Goal: Information Seeking & Learning: Learn about a topic

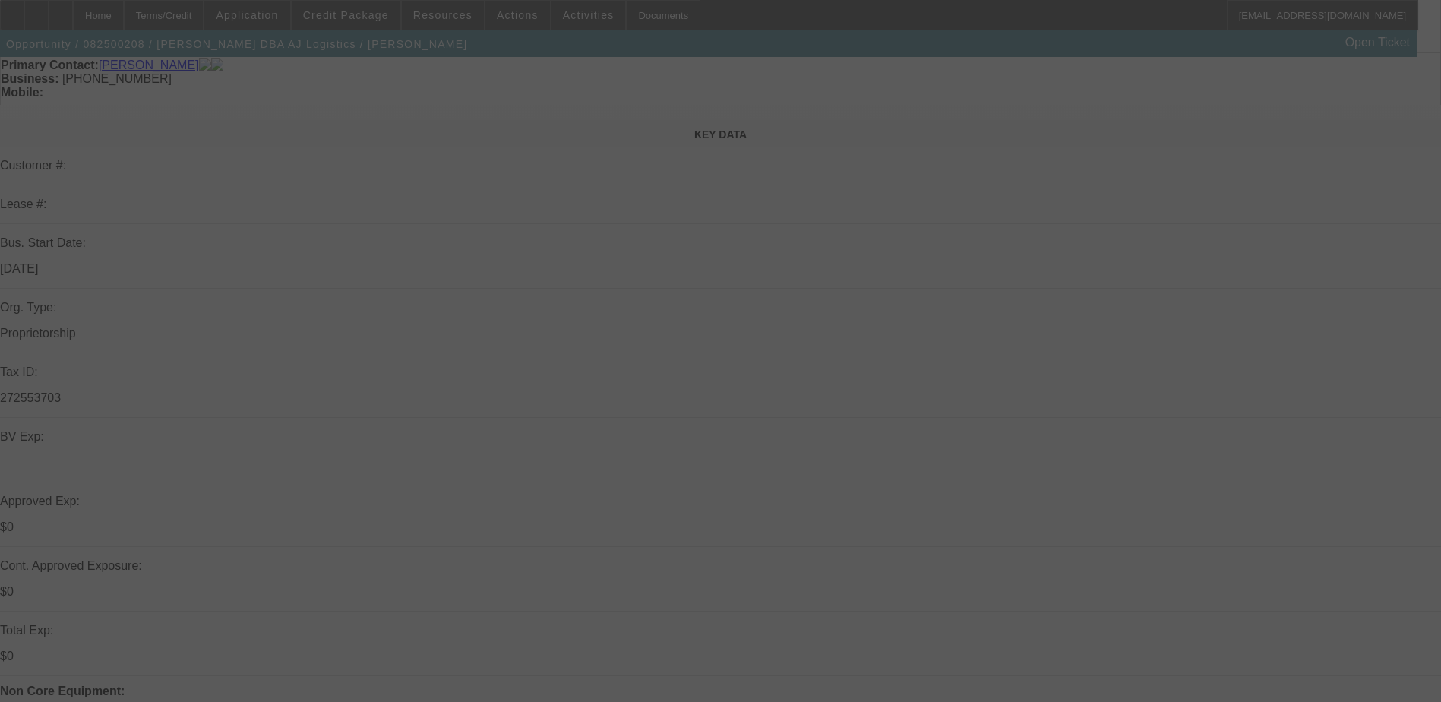
scroll to position [228, 0]
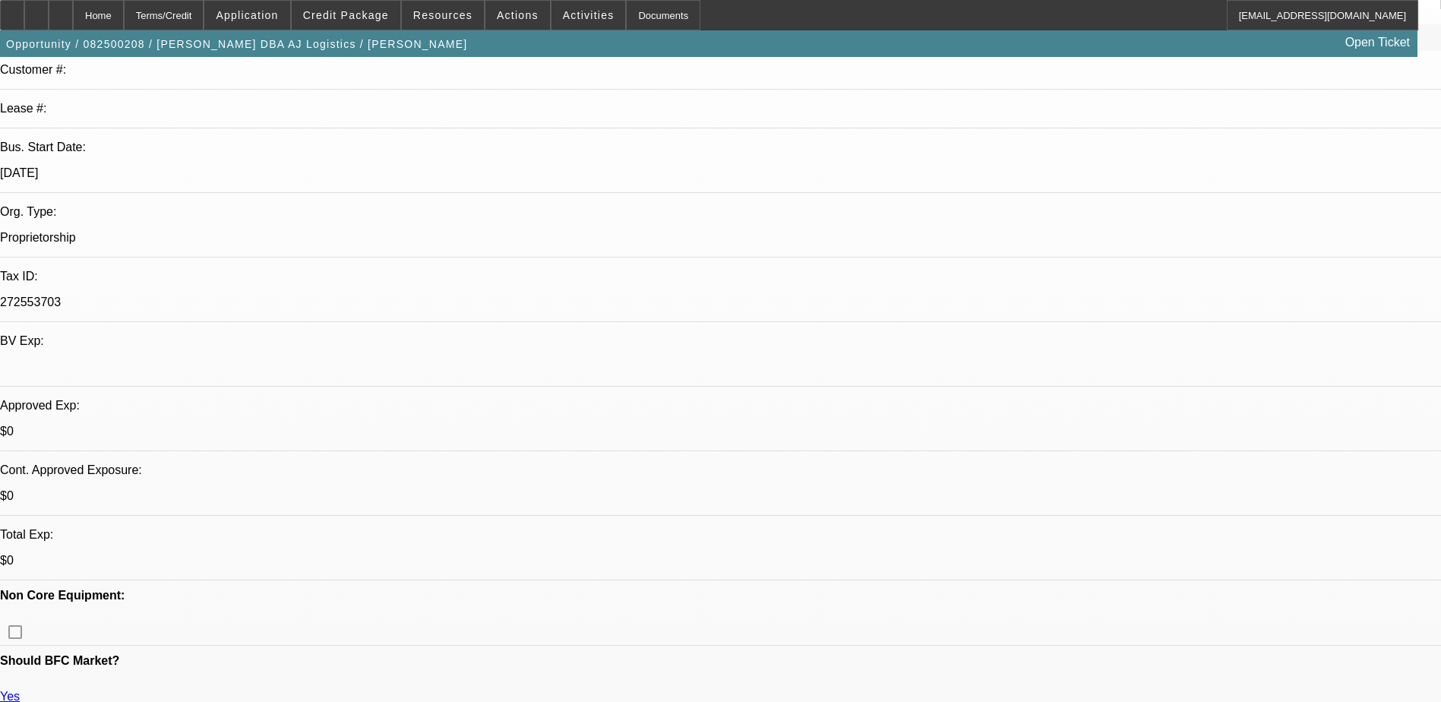
select select "0"
select select "2"
select select "0.1"
select select "1"
select select "2"
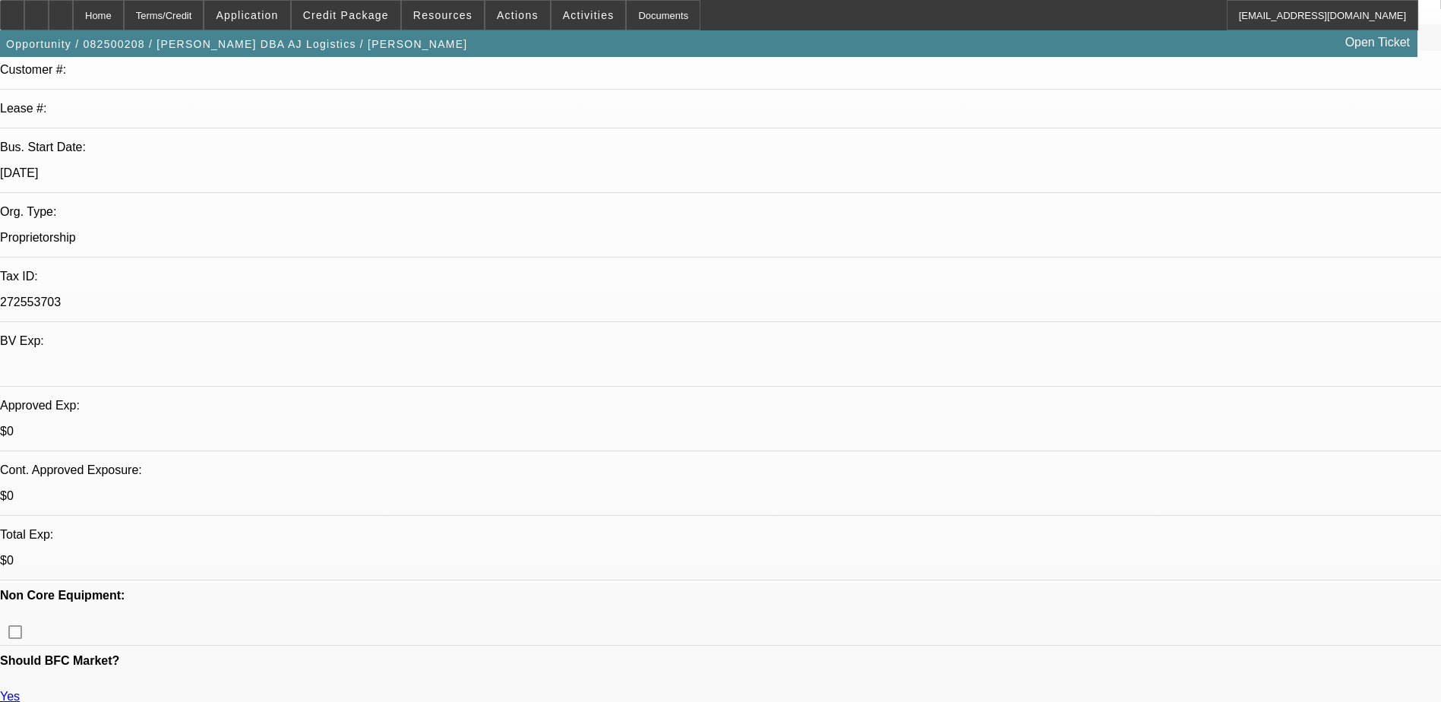
select select "4"
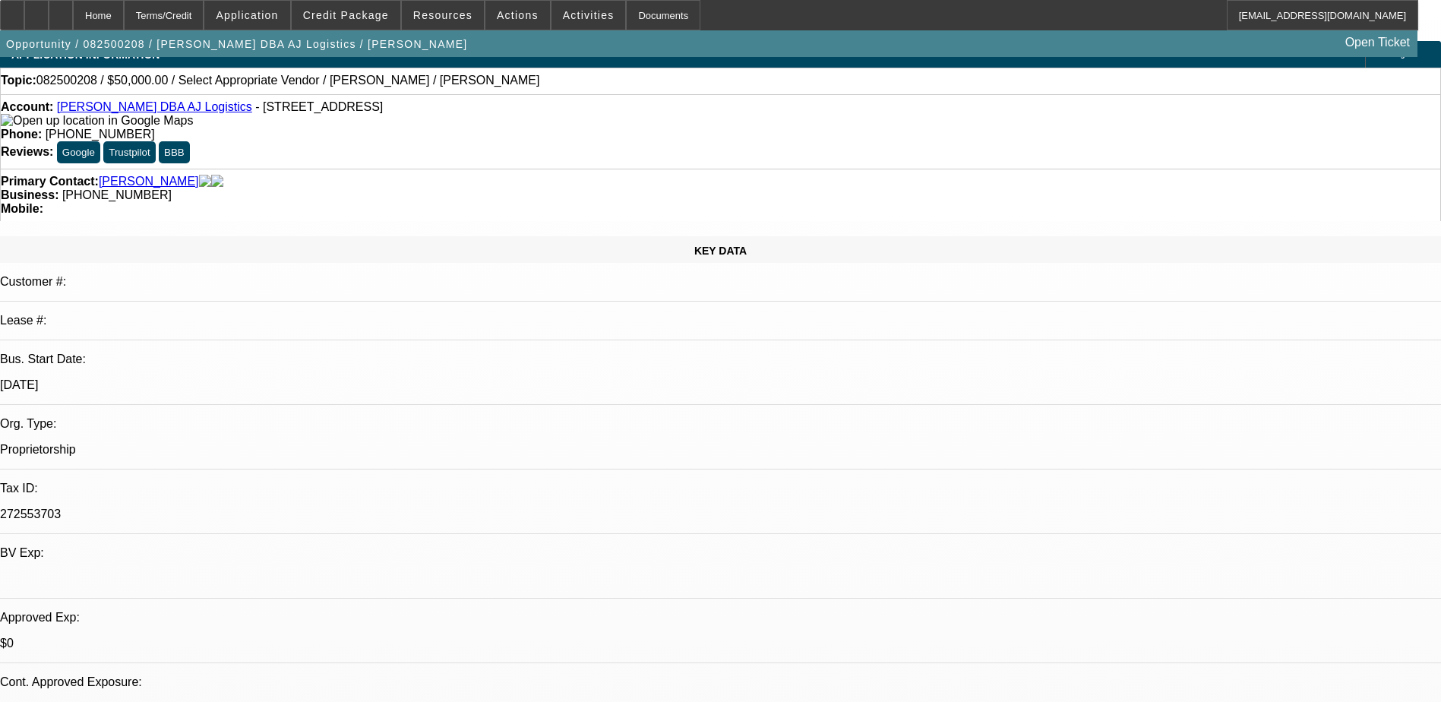
scroll to position [0, 0]
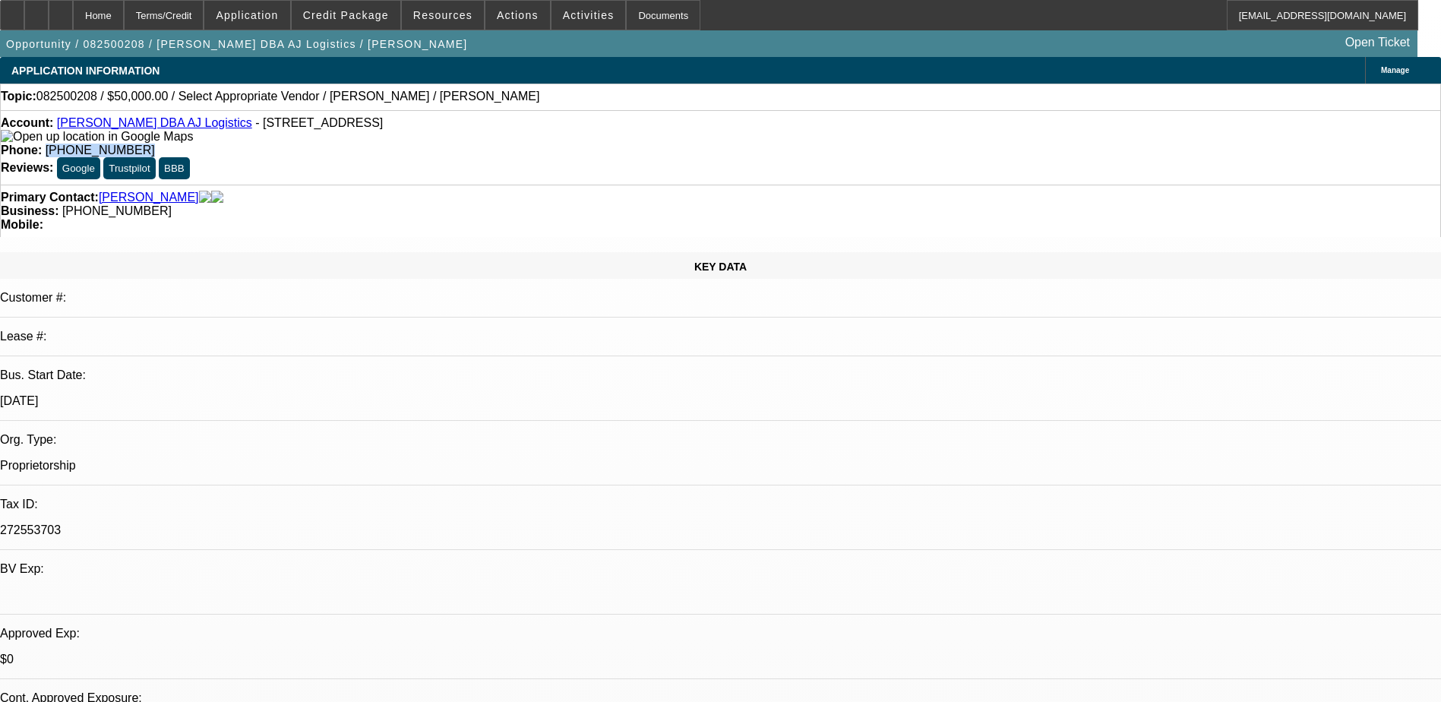
drag, startPoint x: 599, startPoint y: 125, endPoint x: 530, endPoint y: 128, distance: 70.0
click at [530, 144] on div "Phone: (915) 549-9679" at bounding box center [721, 151] width 1440 height 14
drag, startPoint x: 530, startPoint y: 128, endPoint x: 584, endPoint y: 125, distance: 54.8
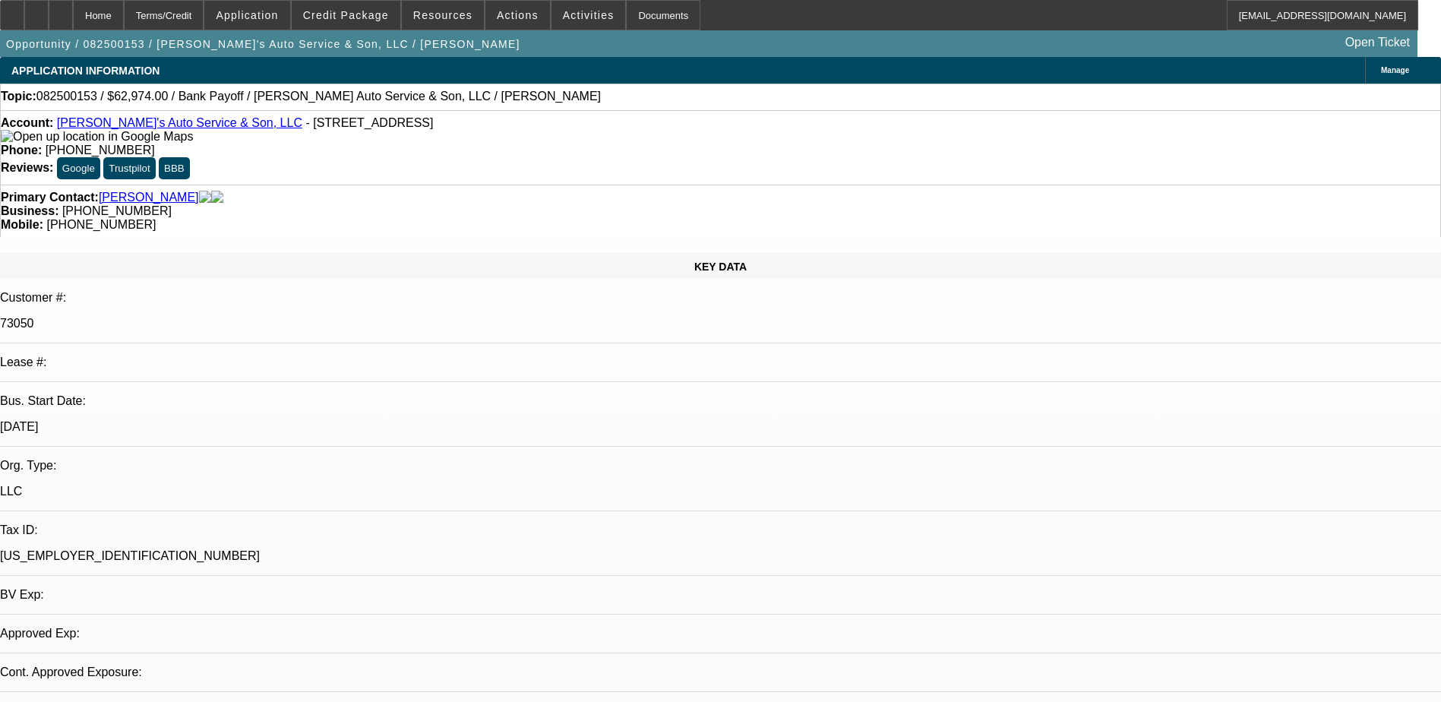
select select "0"
select select "2"
select select "0.1"
select select "4"
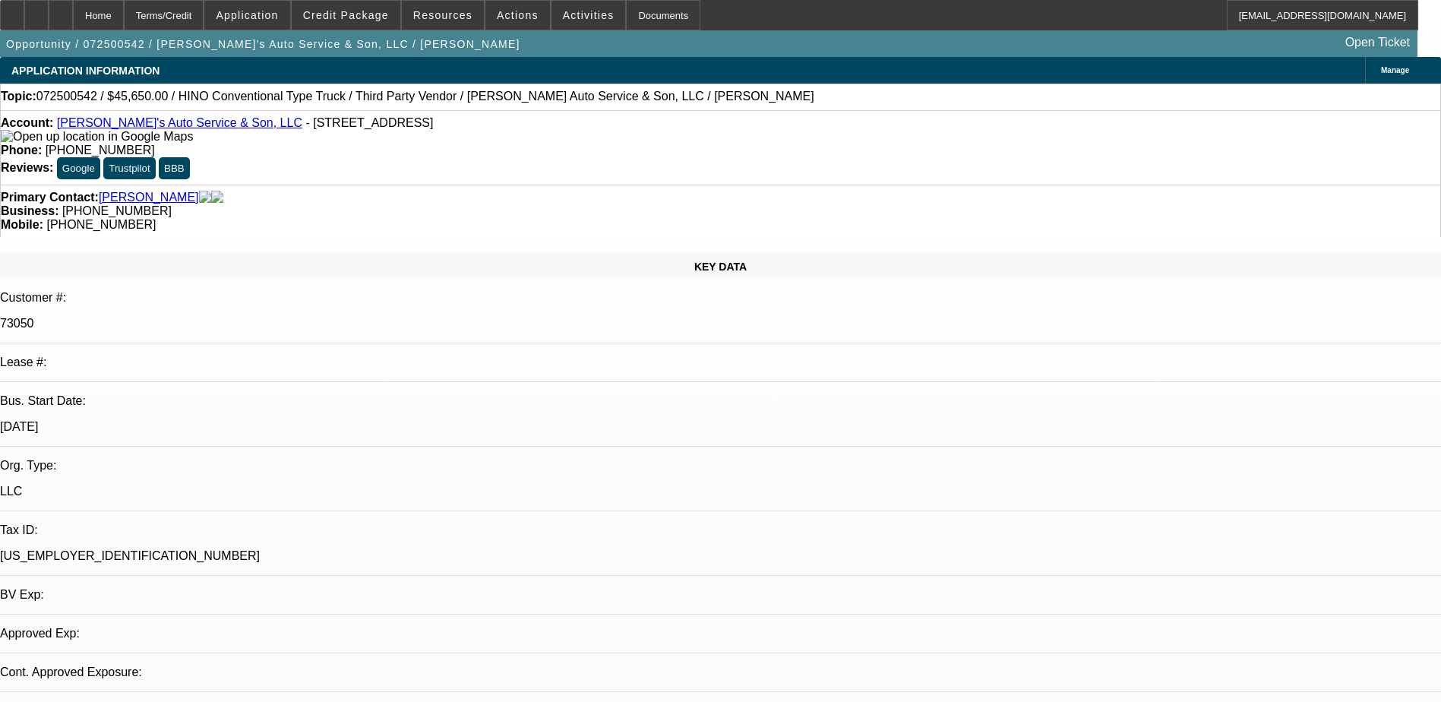
select select "0"
select select "0.1"
select select "0"
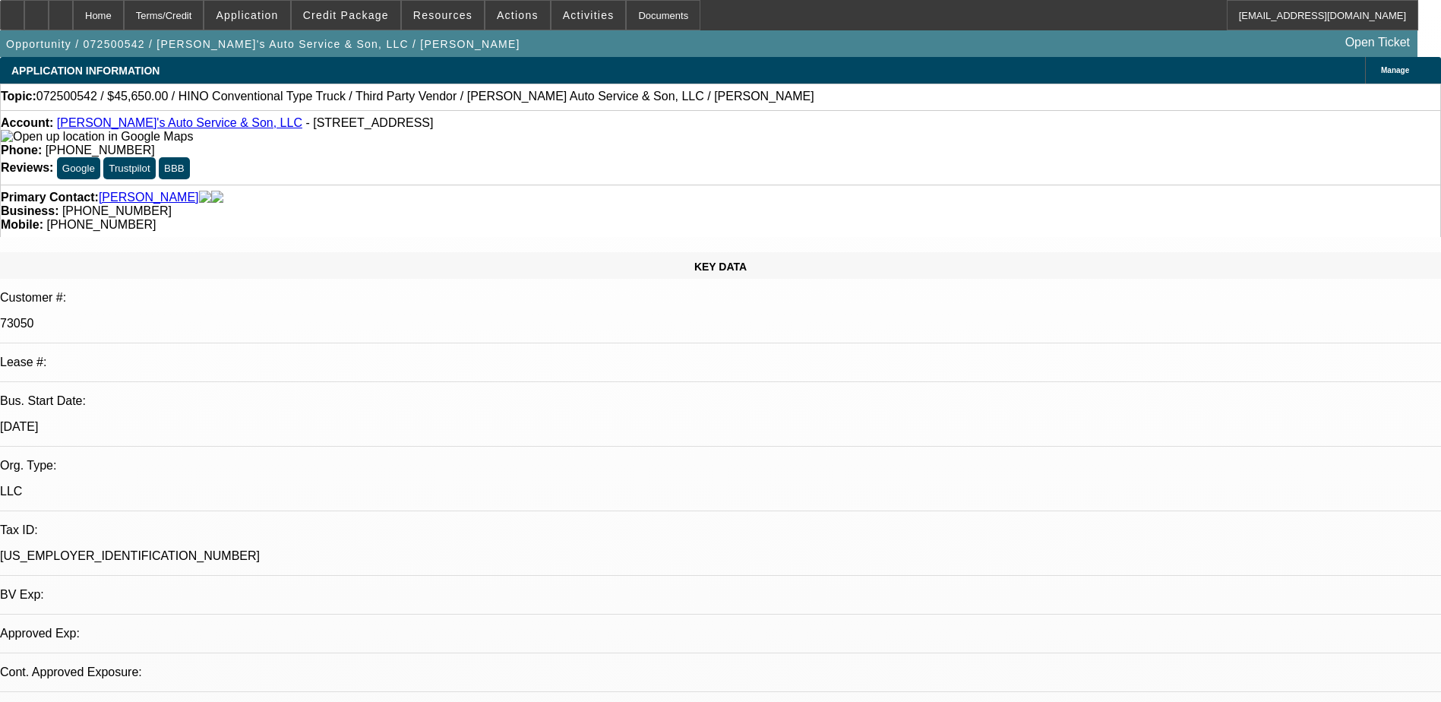
select select "0"
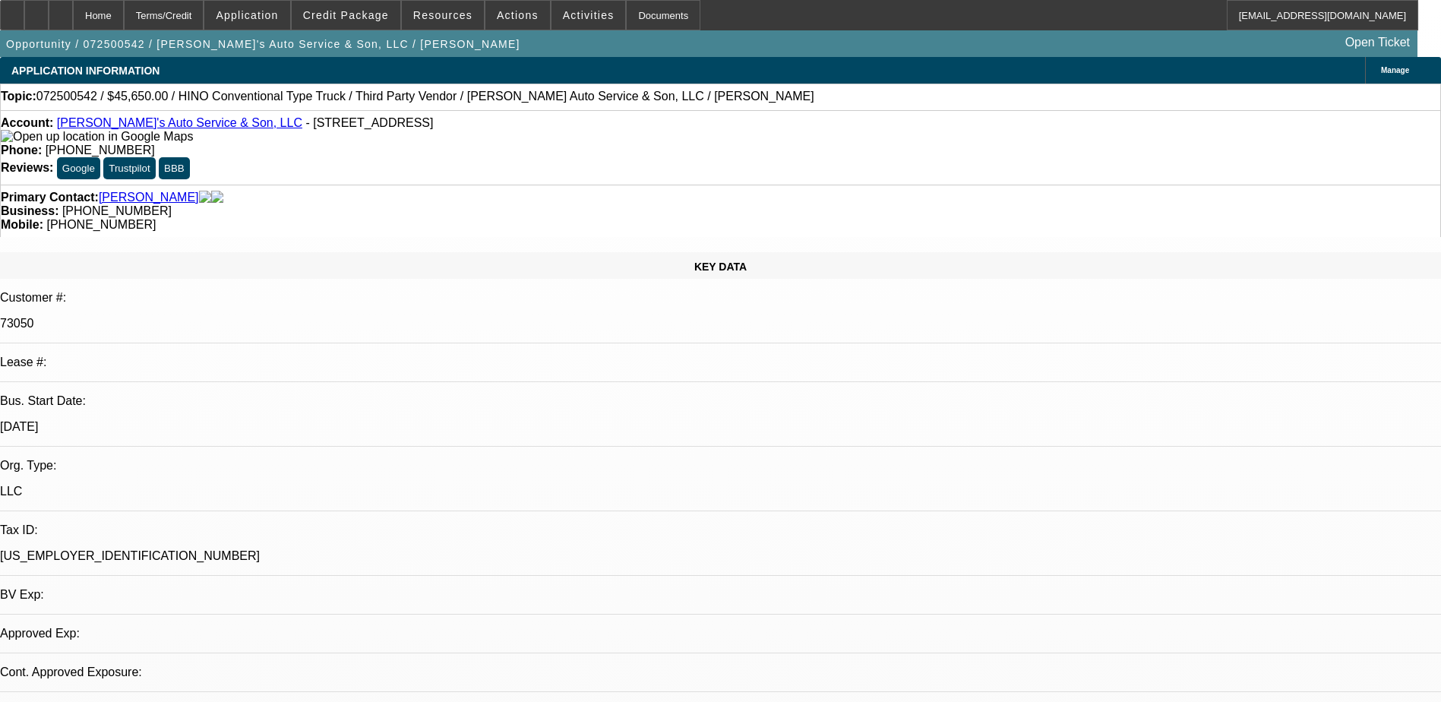
select select "0"
select select "0.1"
select select "1"
select select "4"
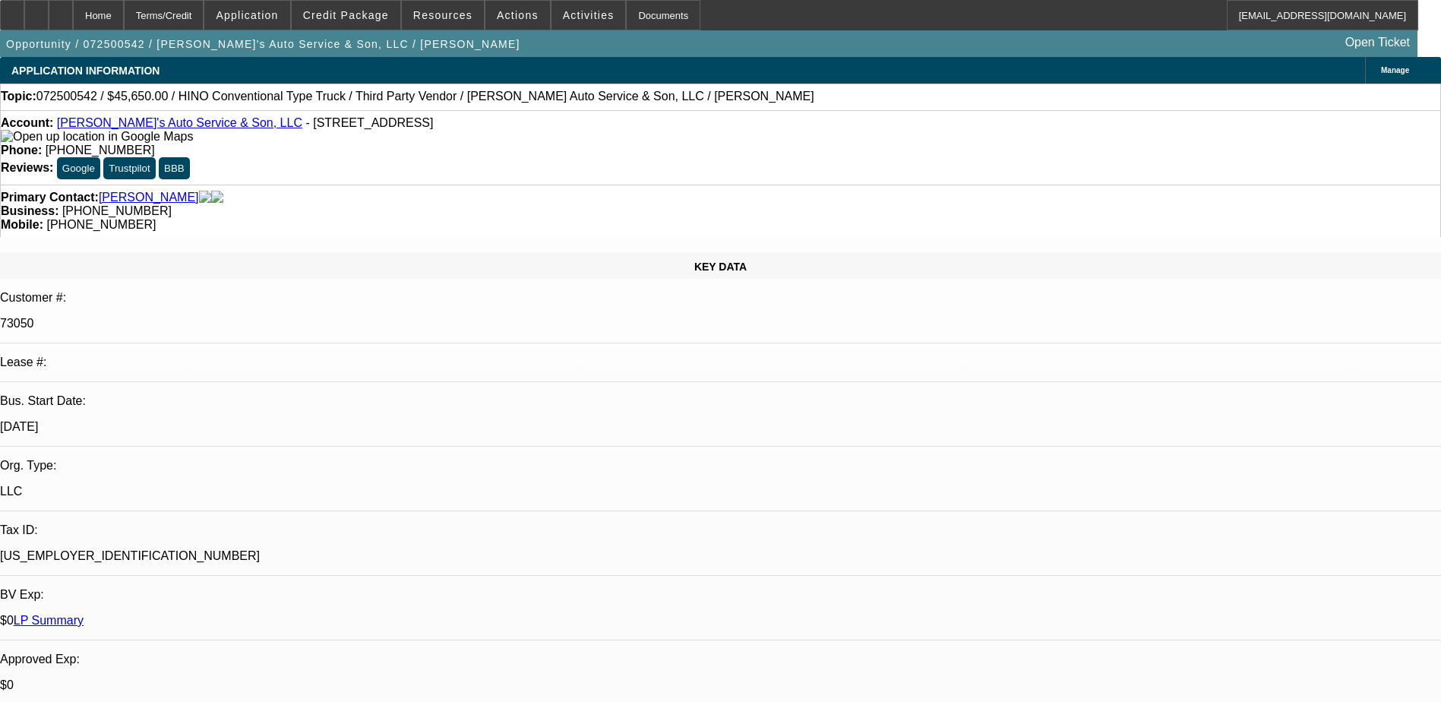
select select "1"
select select "6"
select select "1"
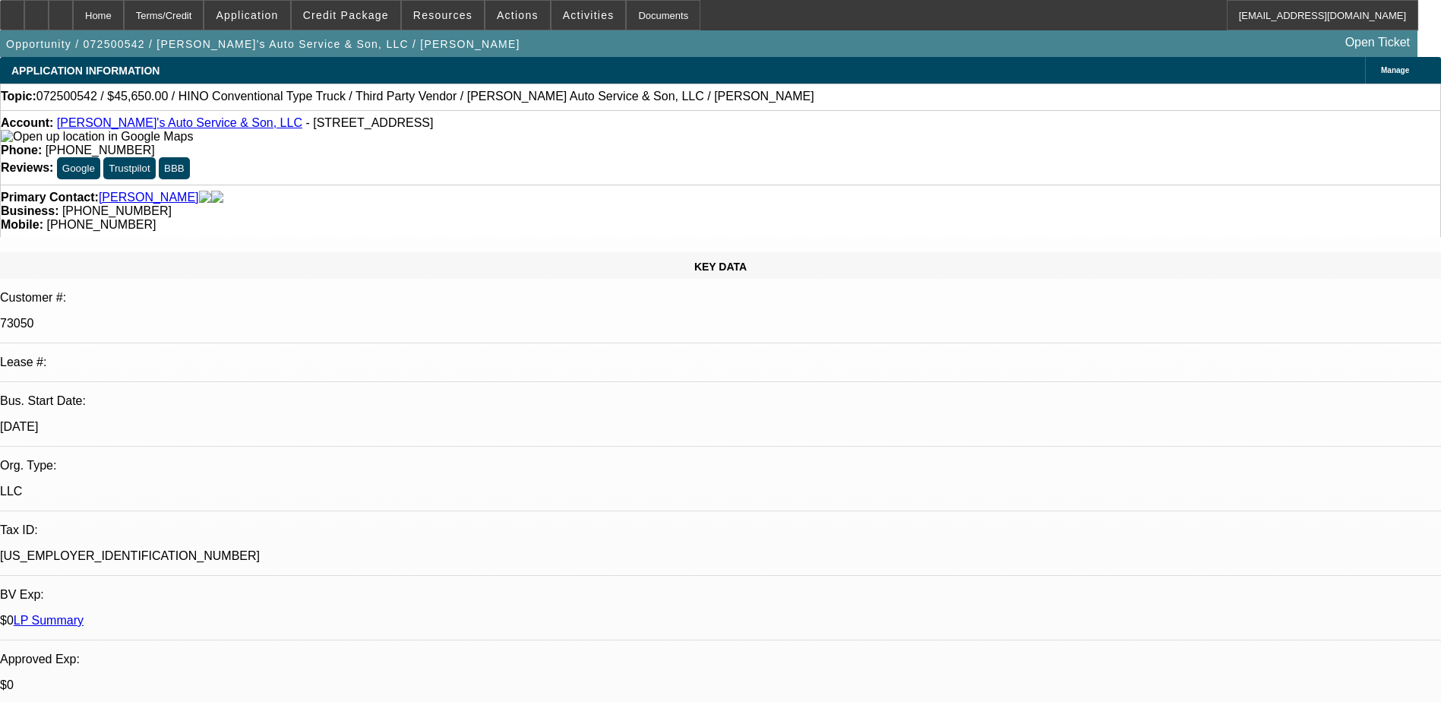
select select "6"
select select "1"
select select "4"
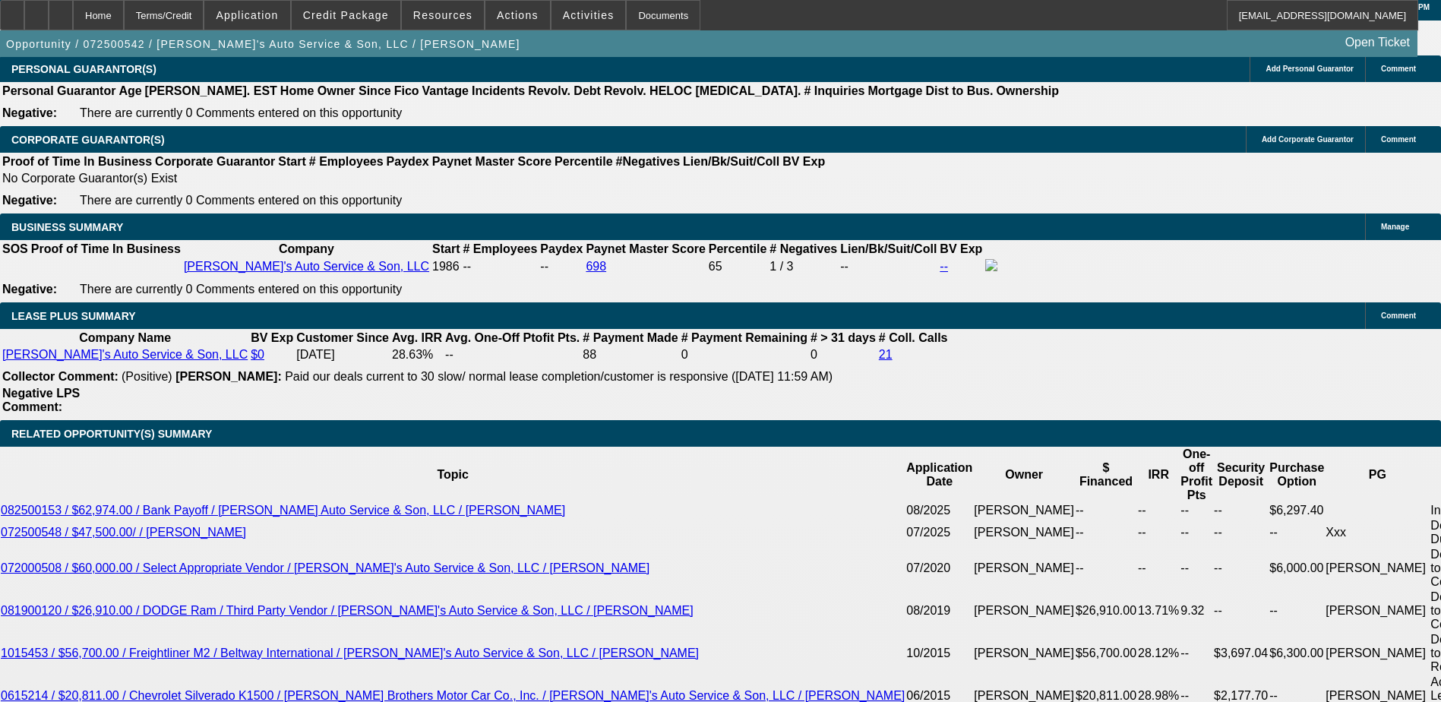
scroll to position [2355, 0]
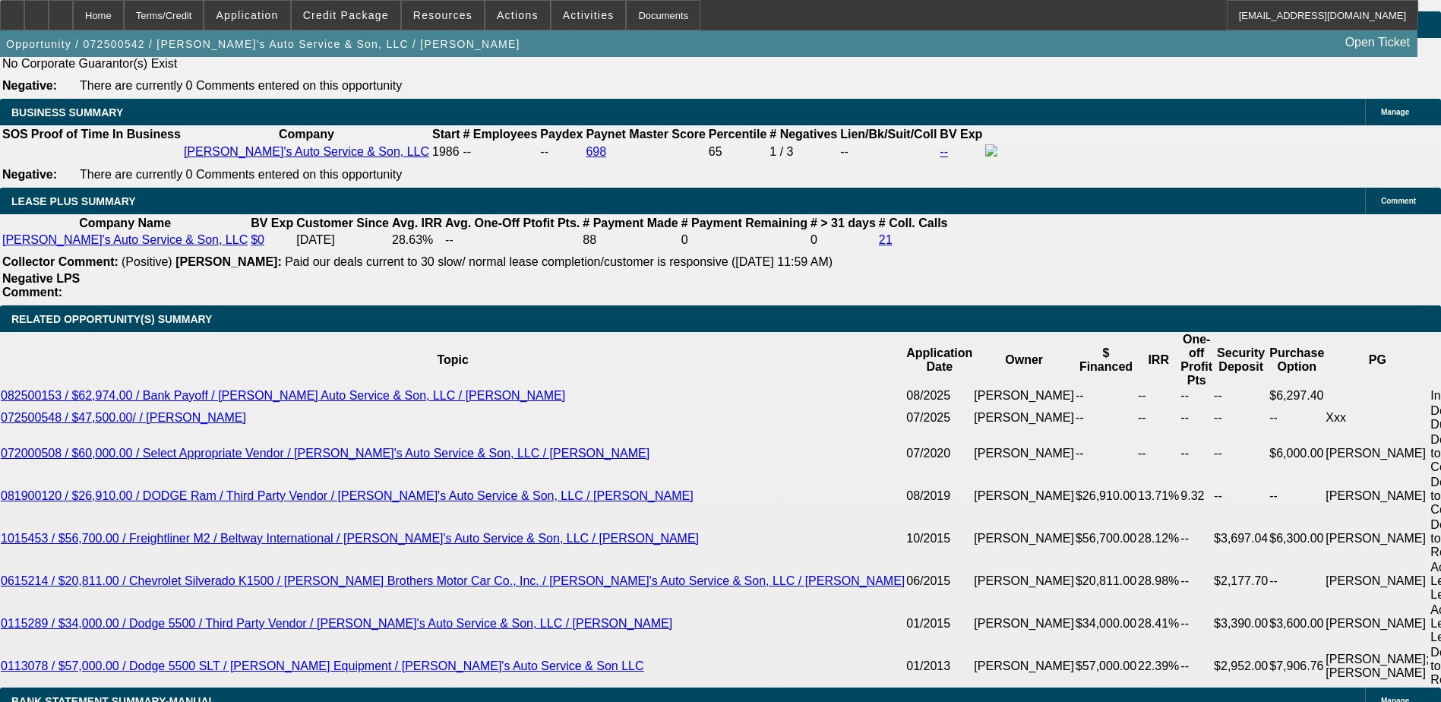
scroll to position [2431, 0]
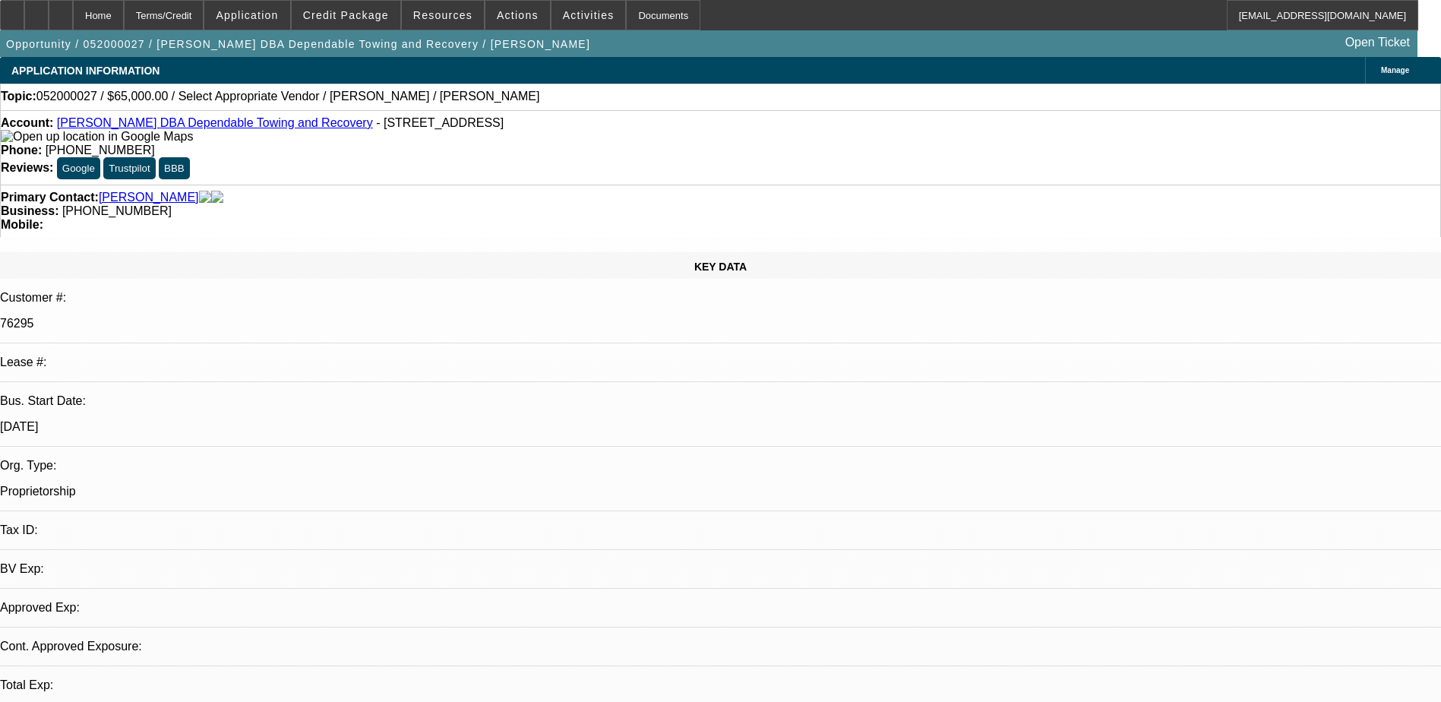
select select "0"
select select "2"
select select "0.1"
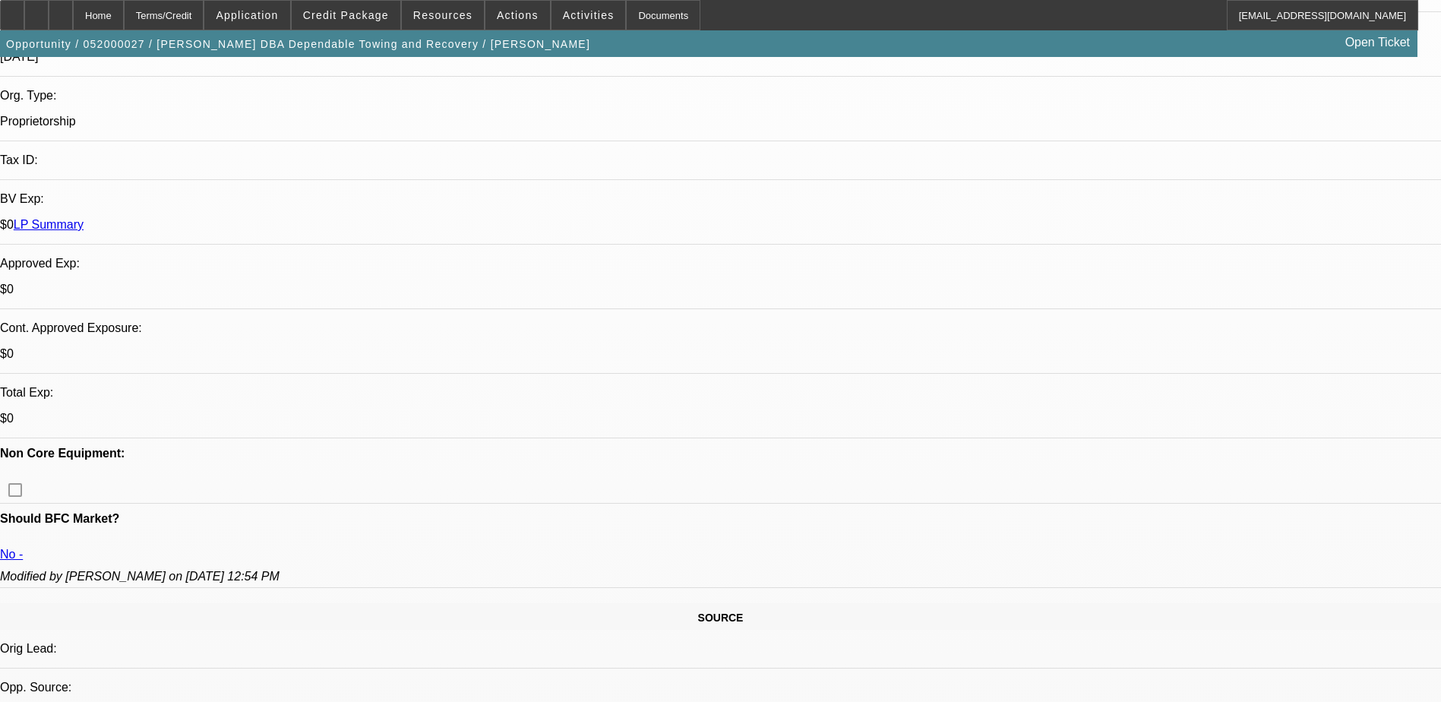
scroll to position [380, 0]
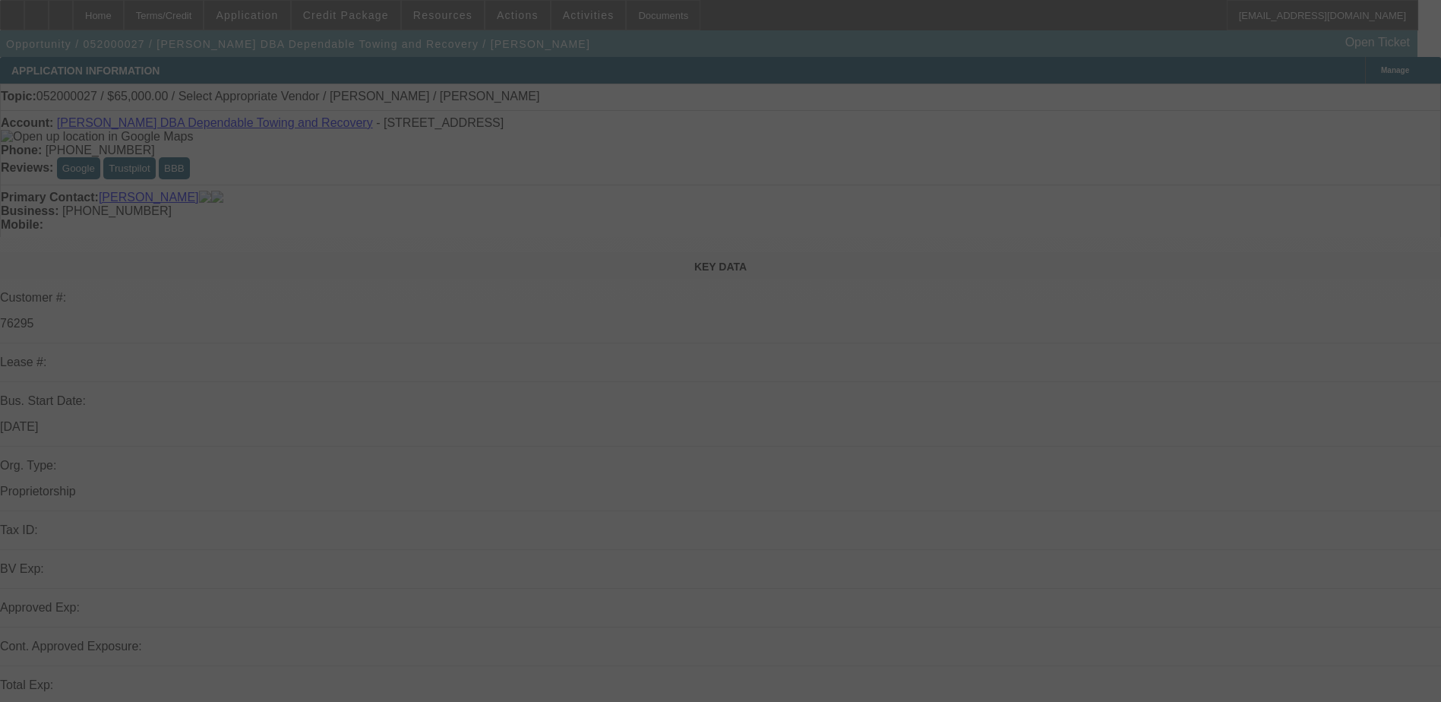
select select "0"
select select "2"
select select "0.1"
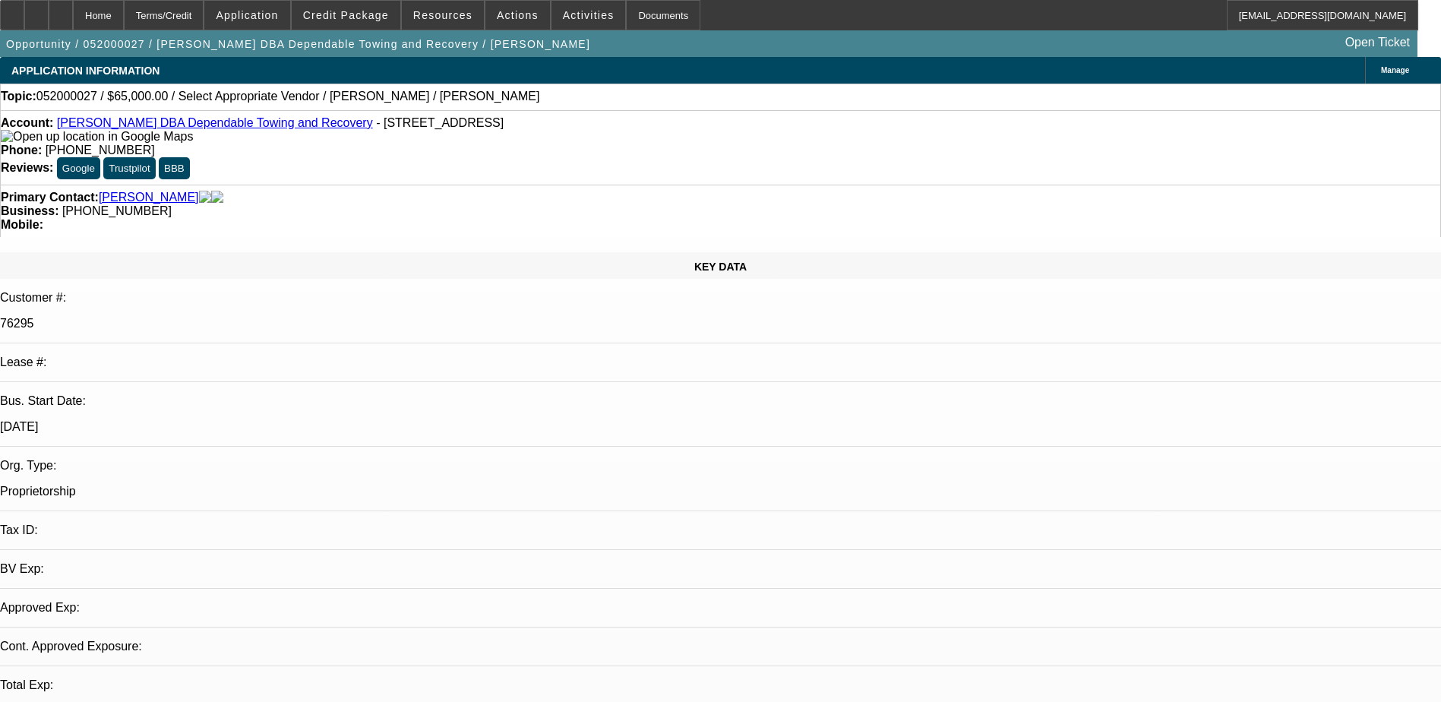
select select "1"
select select "2"
select select
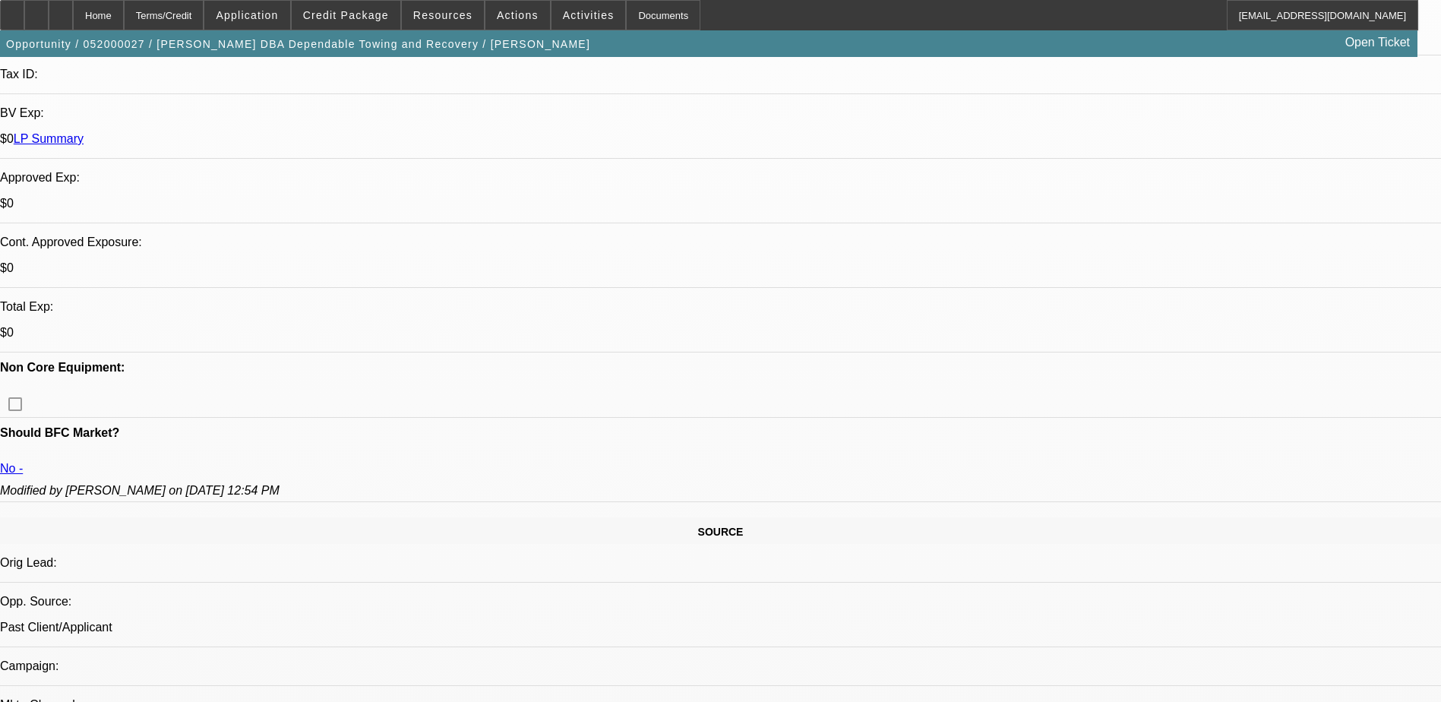
scroll to position [76, 0]
